Goal: Task Accomplishment & Management: Manage account settings

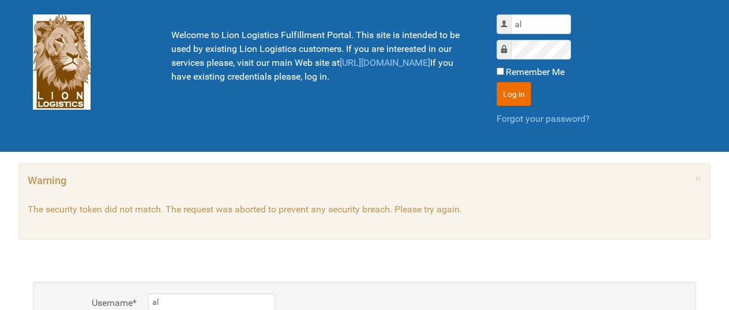
scroll to position [116, 0]
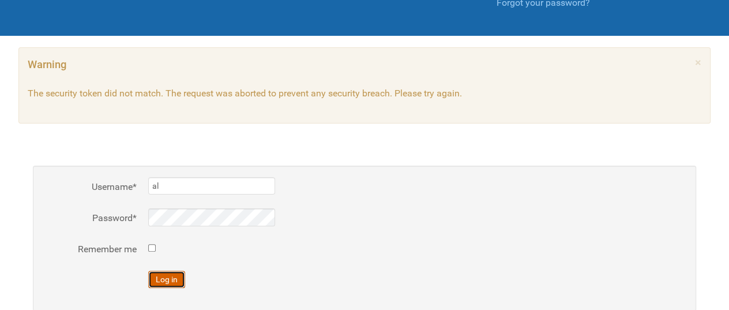
click at [159, 279] on button "Log in" at bounding box center [166, 279] width 37 height 17
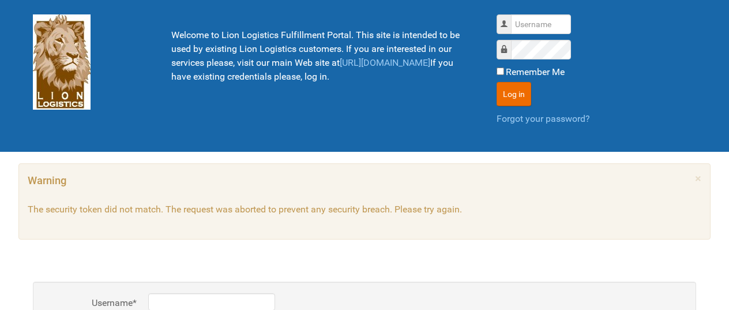
scroll to position [1, 0]
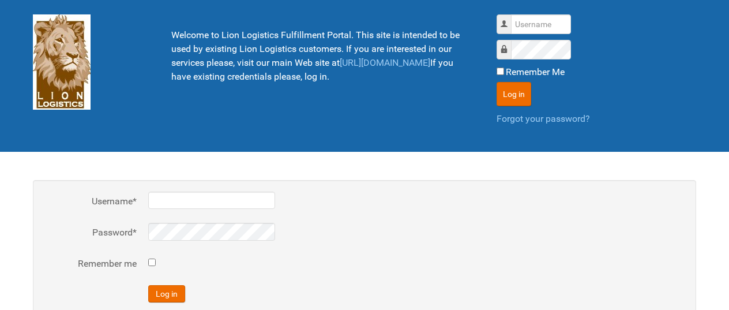
scroll to position [1, 0]
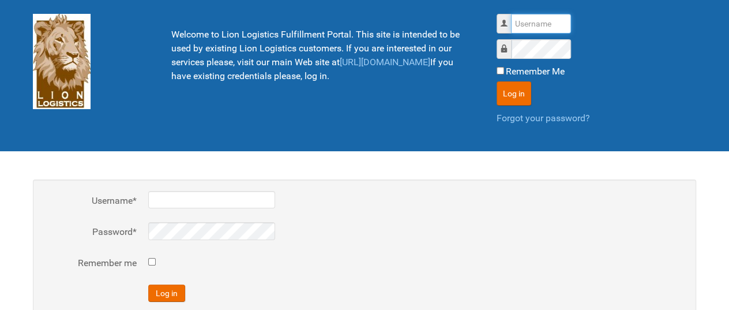
type input "al"
click at [148, 284] on button "Log in" at bounding box center [166, 292] width 37 height 17
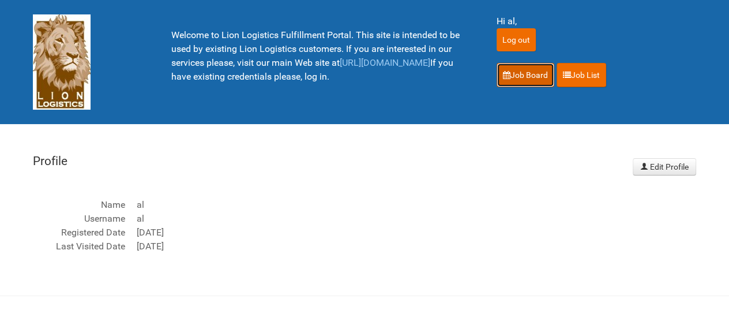
click at [530, 72] on link "Job Board" at bounding box center [526, 75] width 58 height 24
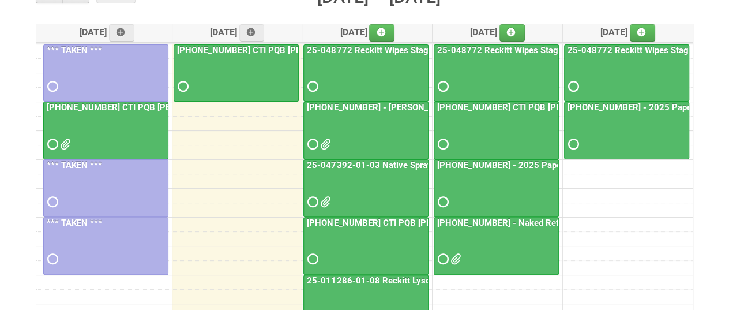
scroll to position [173, 0]
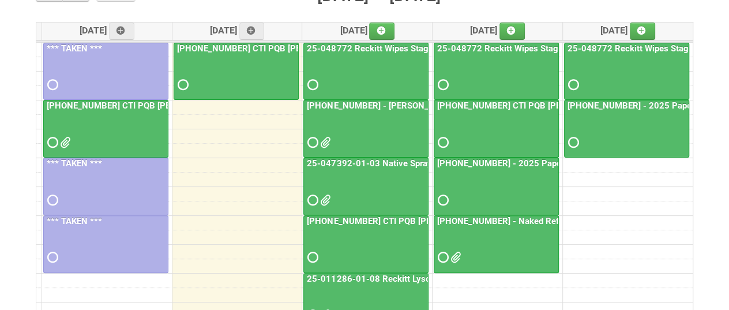
click at [355, 143] on div at bounding box center [366, 132] width 123 height 37
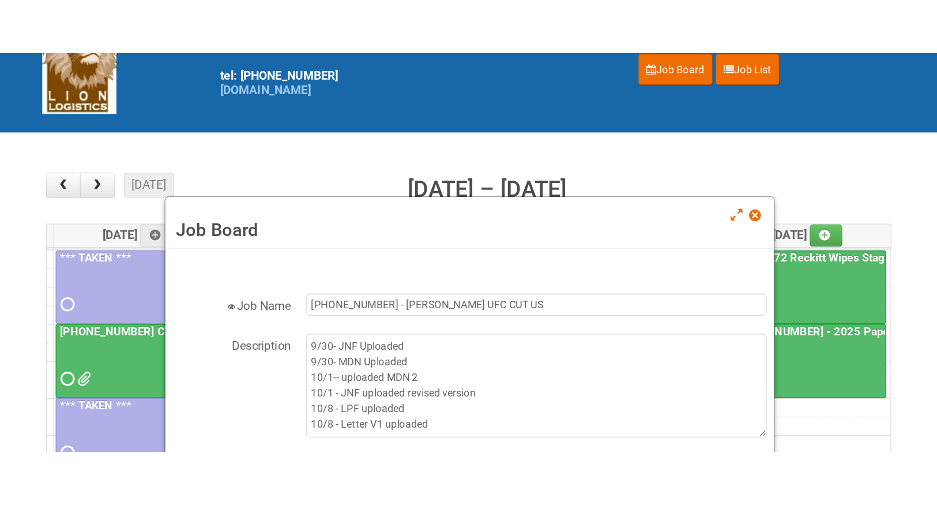
scroll to position [58, 0]
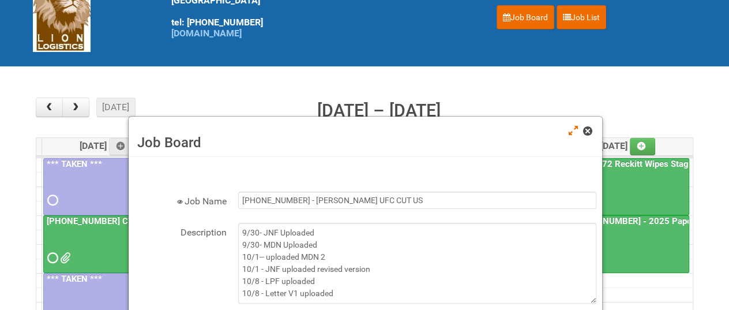
click at [588, 131] on span at bounding box center [587, 131] width 8 height 8
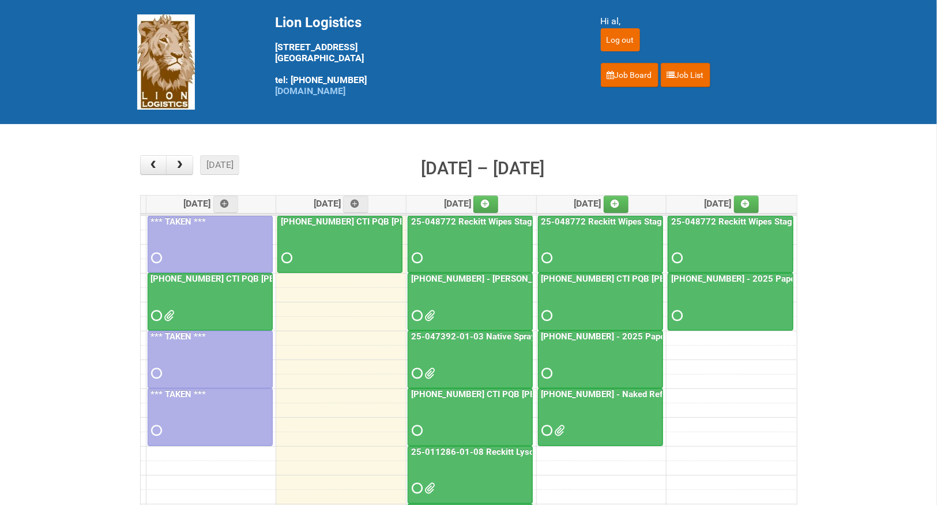
click at [416, 311] on span at bounding box center [416, 315] width 8 height 8
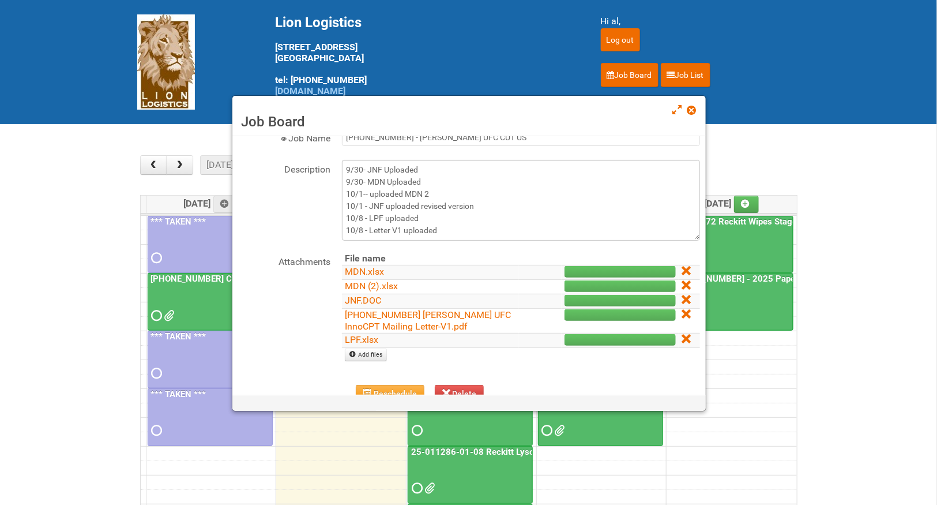
scroll to position [124, 0]
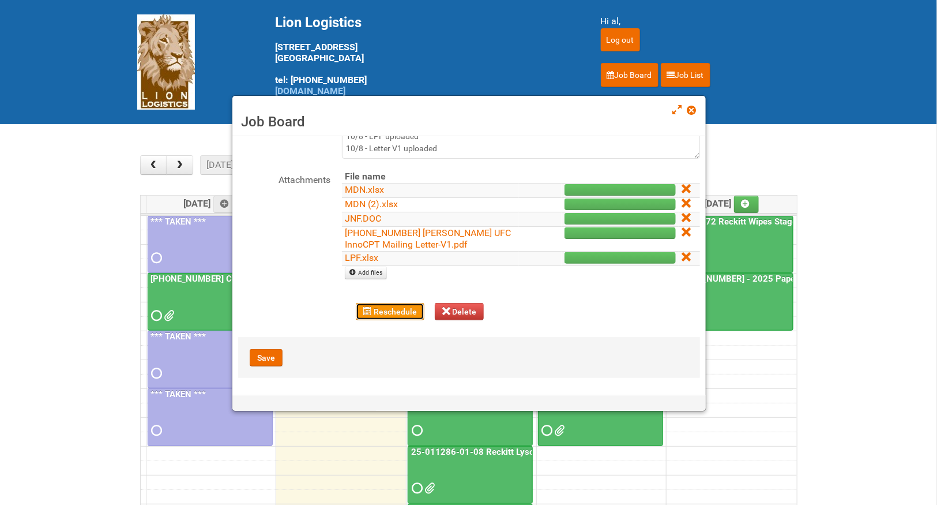
click at [376, 307] on button "Reschedule" at bounding box center [390, 311] width 69 height 17
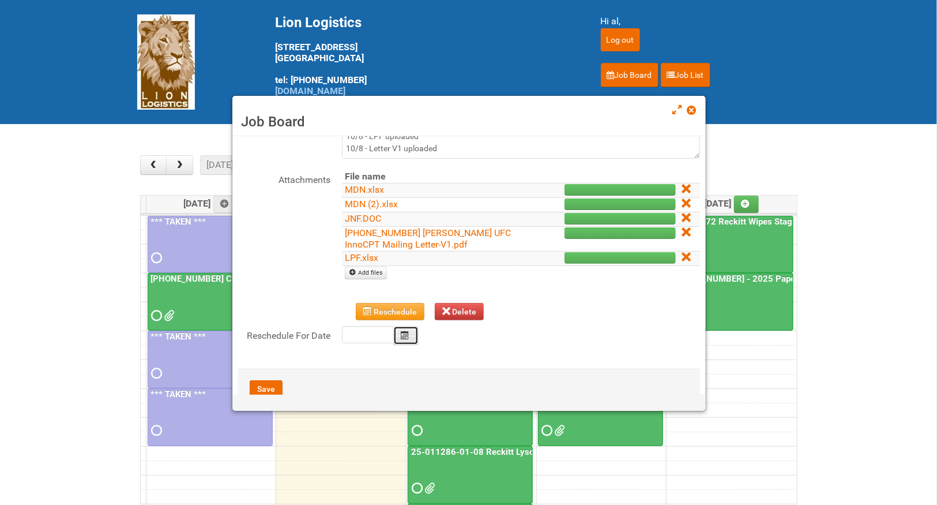
click at [407, 332] on icon "Calendar" at bounding box center [405, 335] width 8 height 8
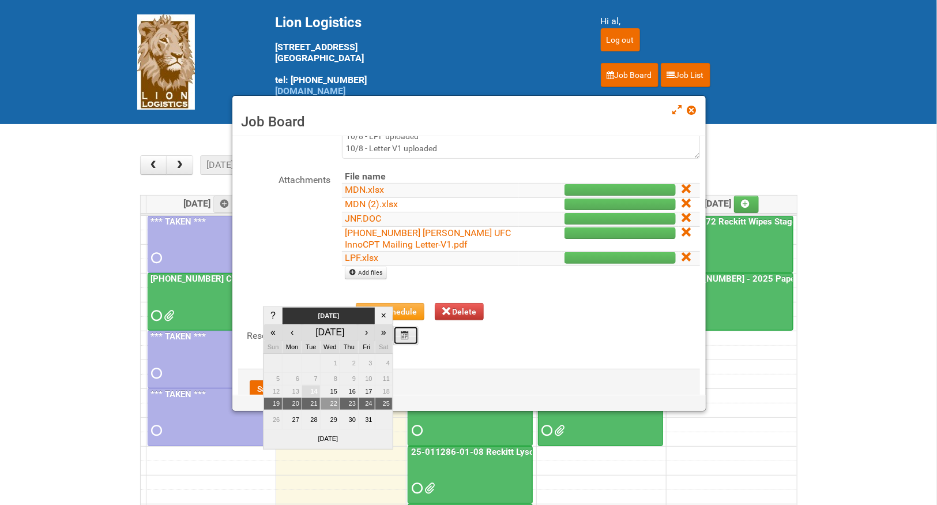
click at [329, 404] on td "22" at bounding box center [330, 403] width 20 height 13
type input "[DATE]"
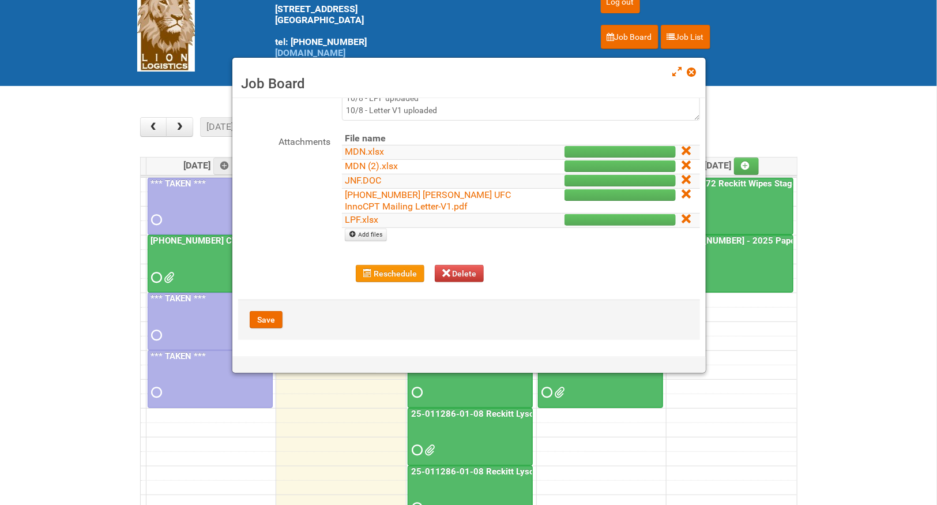
scroll to position [58, 0]
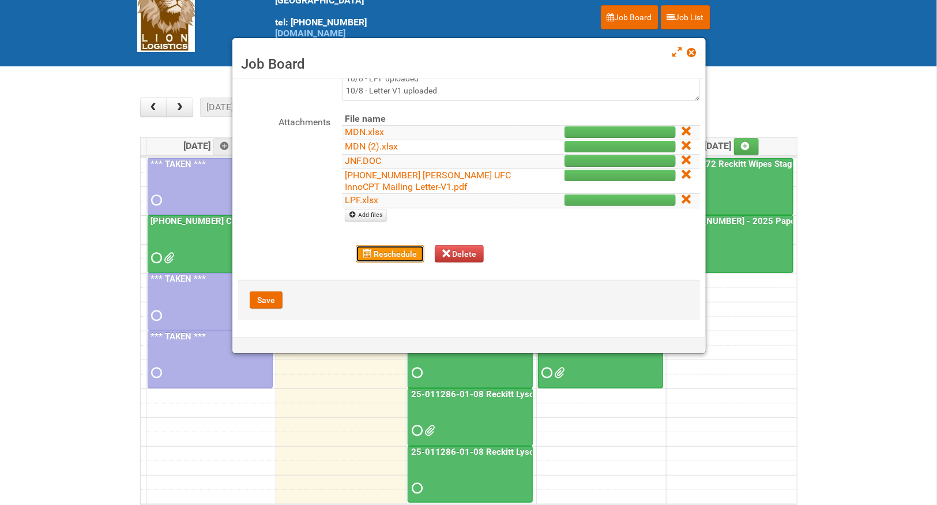
click at [398, 255] on button "Reschedule" at bounding box center [390, 253] width 69 height 17
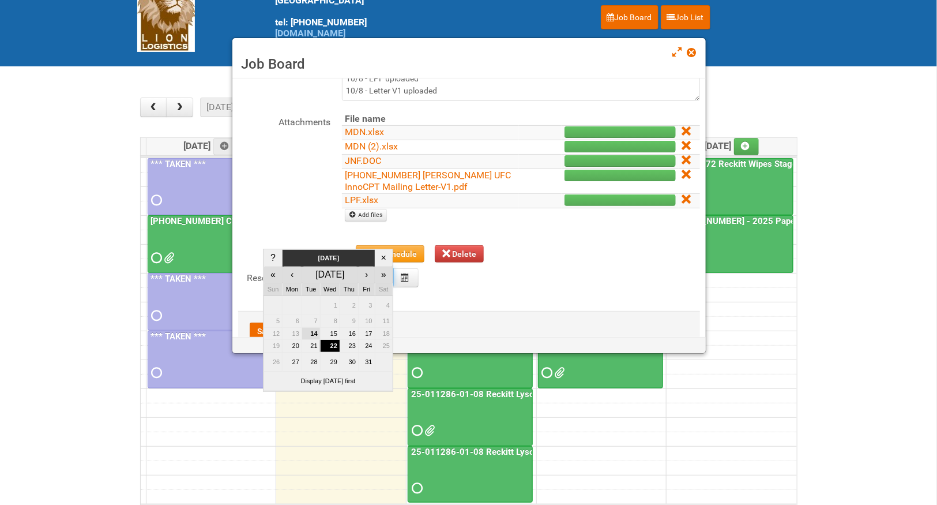
click at [362, 284] on body "Lion Logistics [STREET_ADDRESS] tel: [PHONE_NUMBER] [DOMAIN_NAME] Hi al, Log ou…" at bounding box center [468, 293] width 937 height 703
click at [330, 346] on td "22" at bounding box center [330, 346] width 20 height 13
type input "[DATE]"
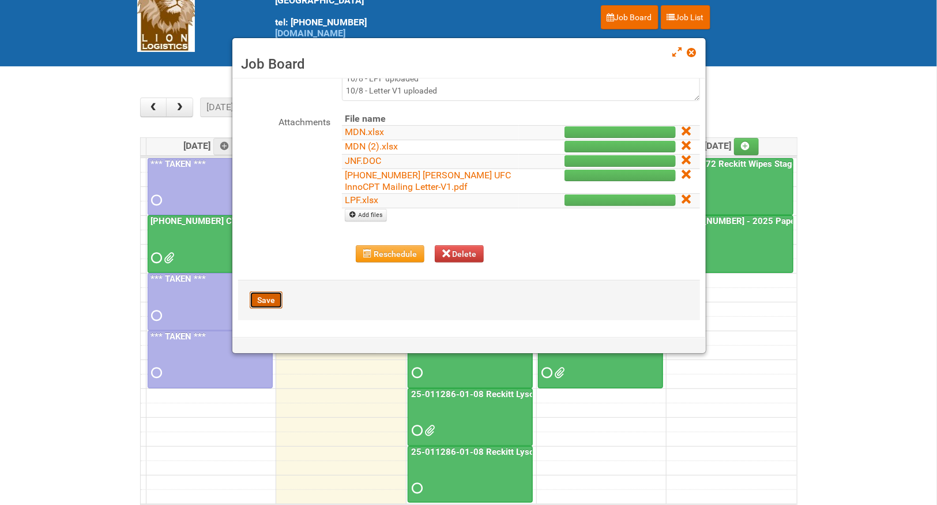
click at [266, 294] on button "Save" at bounding box center [266, 299] width 33 height 17
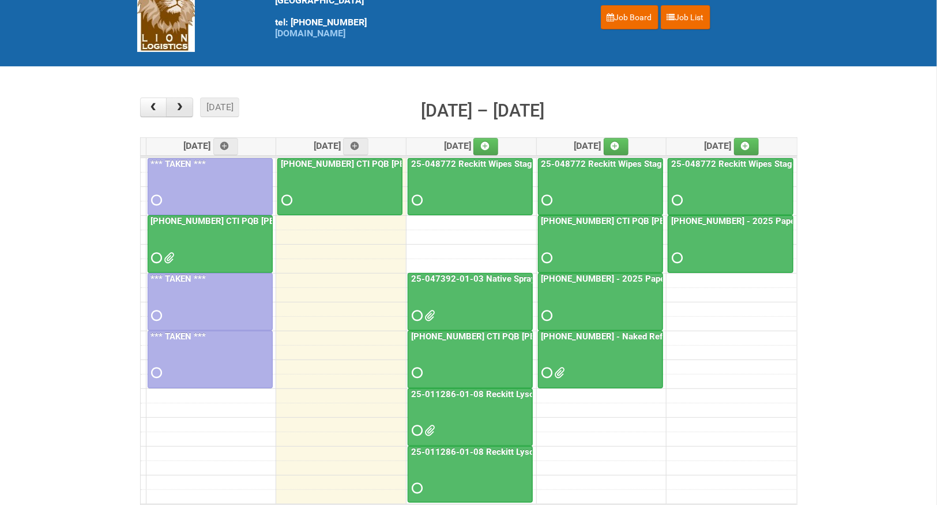
click at [182, 109] on span "button" at bounding box center [179, 107] width 11 height 9
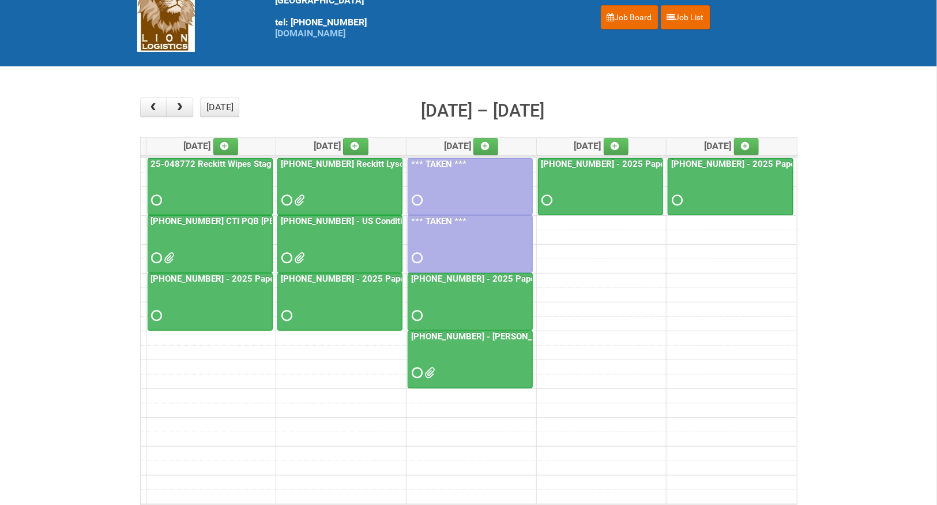
click at [415, 370] on span at bounding box center [416, 373] width 8 height 8
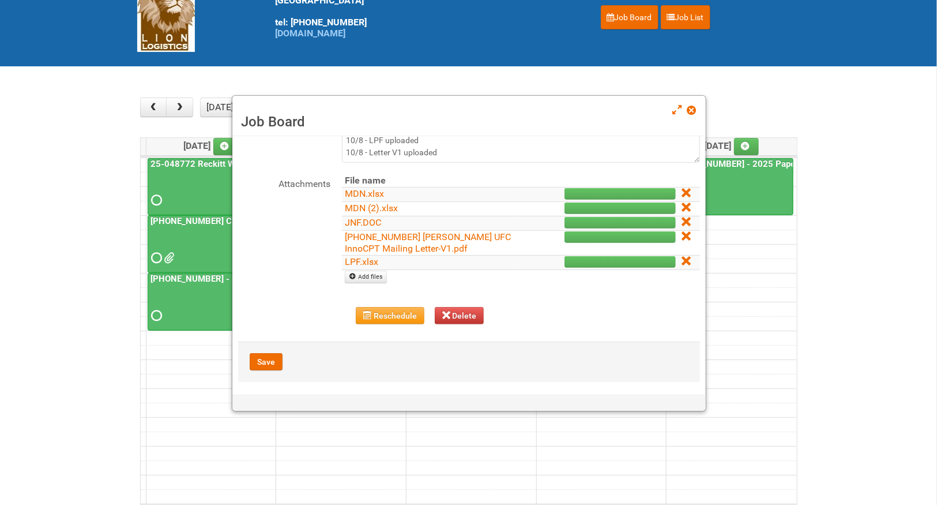
scroll to position [124, 0]
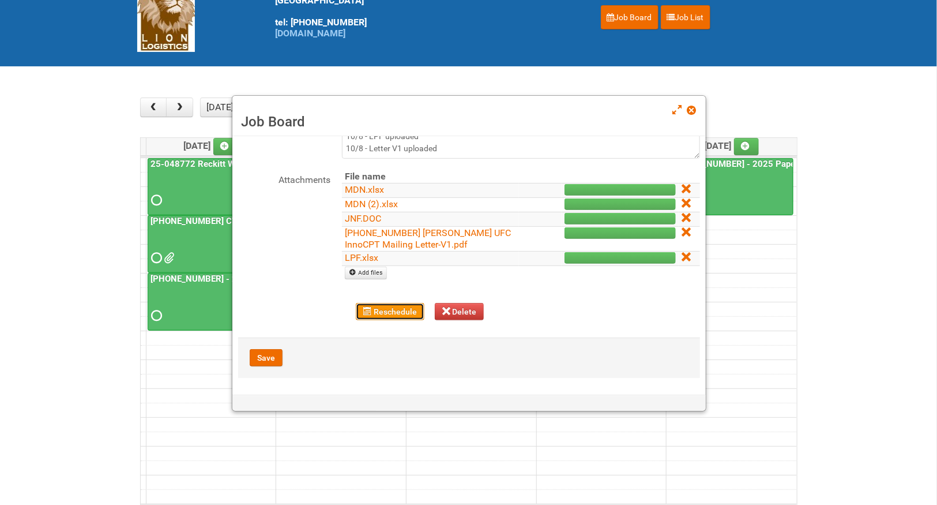
click at [394, 313] on button "Reschedule" at bounding box center [390, 311] width 69 height 17
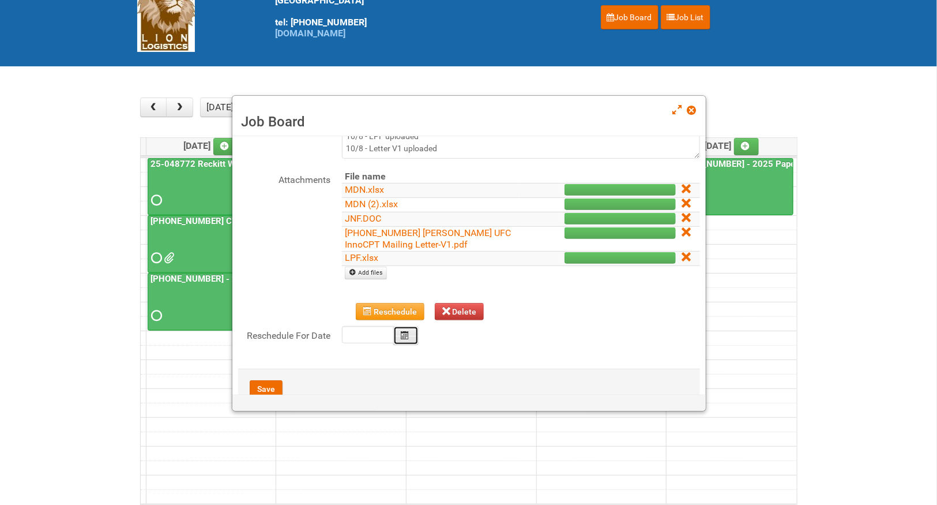
click at [396, 337] on button "Calendar" at bounding box center [405, 335] width 25 height 19
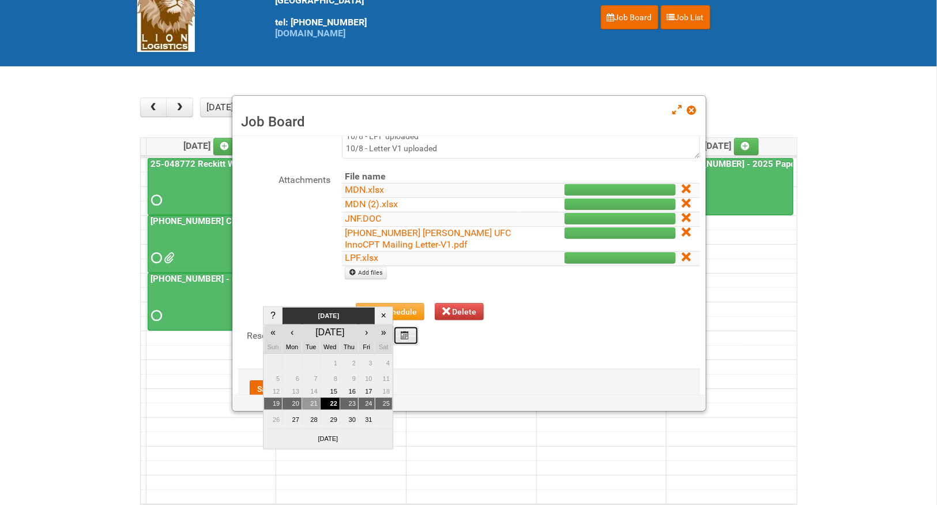
click at [317, 406] on td "21" at bounding box center [311, 403] width 18 height 13
type input "[DATE]"
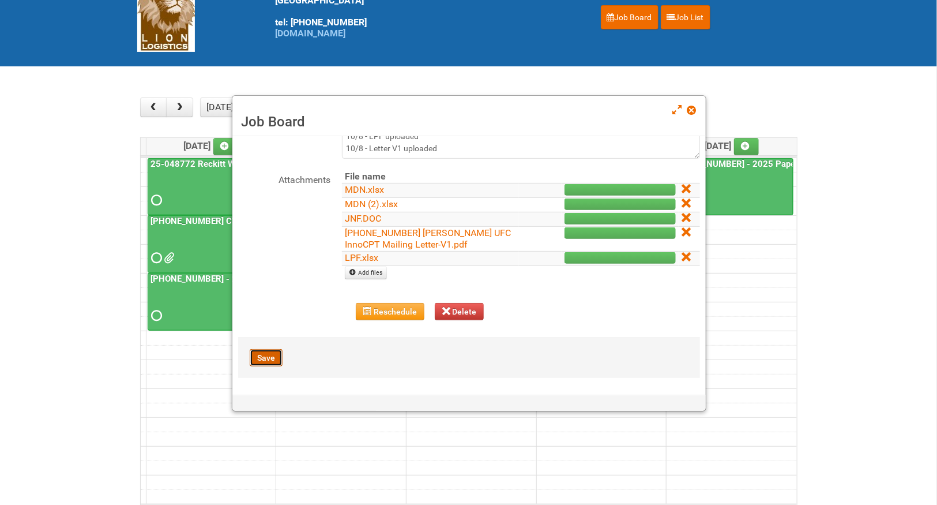
click at [275, 362] on button "Save" at bounding box center [266, 357] width 33 height 17
